Goal: Task Accomplishment & Management: Manage account settings

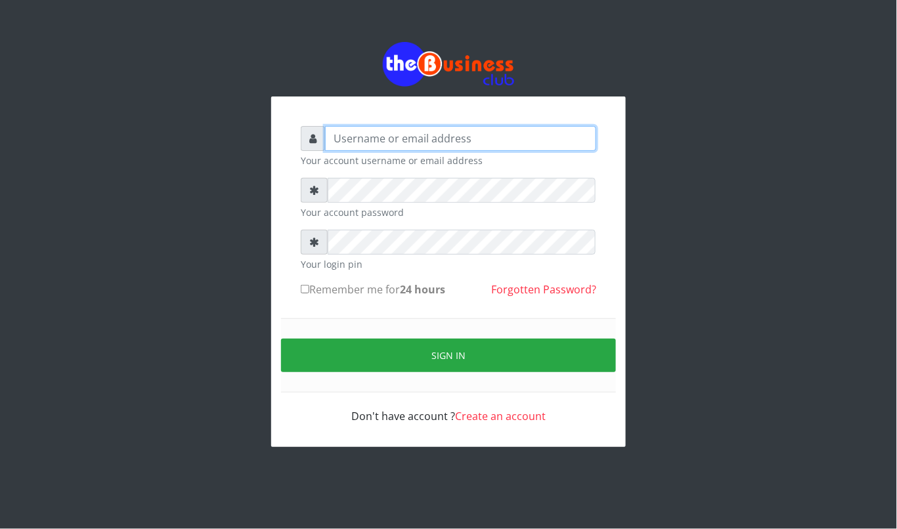
click at [377, 139] on input "text" at bounding box center [460, 138] width 271 height 25
type input "kennyclassy"
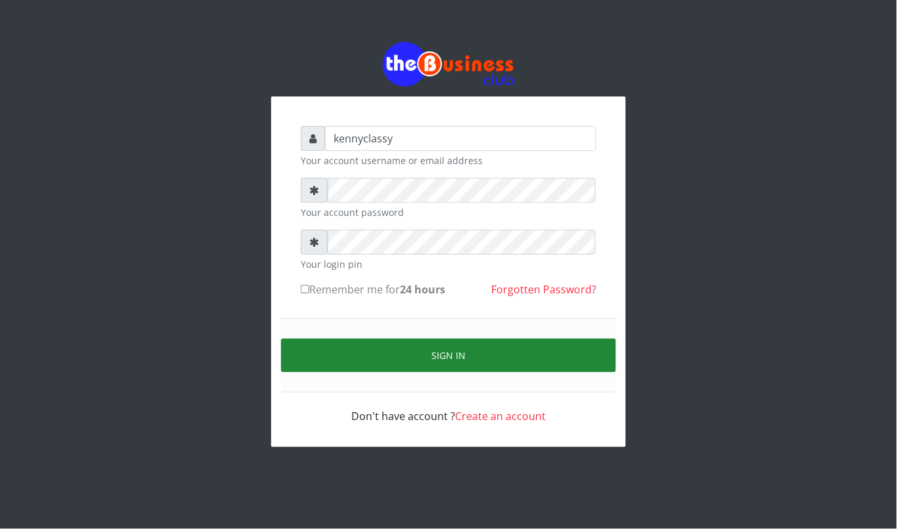
click at [455, 355] on button "Sign in" at bounding box center [448, 355] width 335 height 33
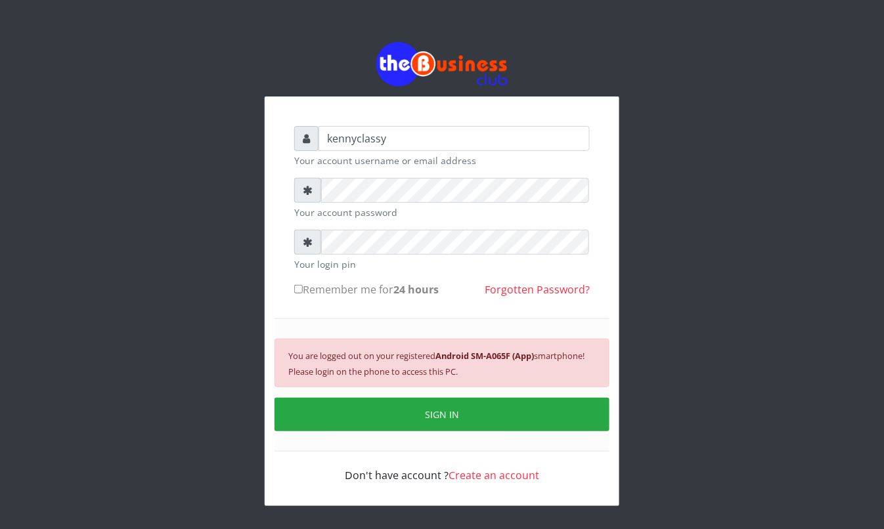
click at [846, 98] on div "kennyclassy Your account username or email address Your account password Your l…" at bounding box center [442, 274] width 884 height 548
click at [500, 433] on div "You are logged out on your registered Android SM-A065F (App) smartphone! Please…" at bounding box center [441, 384] width 335 height 133
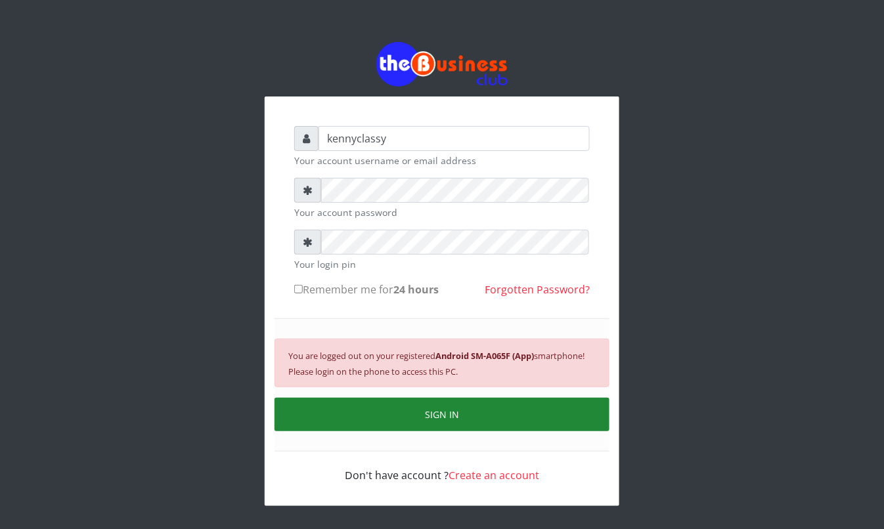
click at [500, 421] on button "SIGN IN" at bounding box center [441, 414] width 335 height 33
